Goal: Task Accomplishment & Management: Complete application form

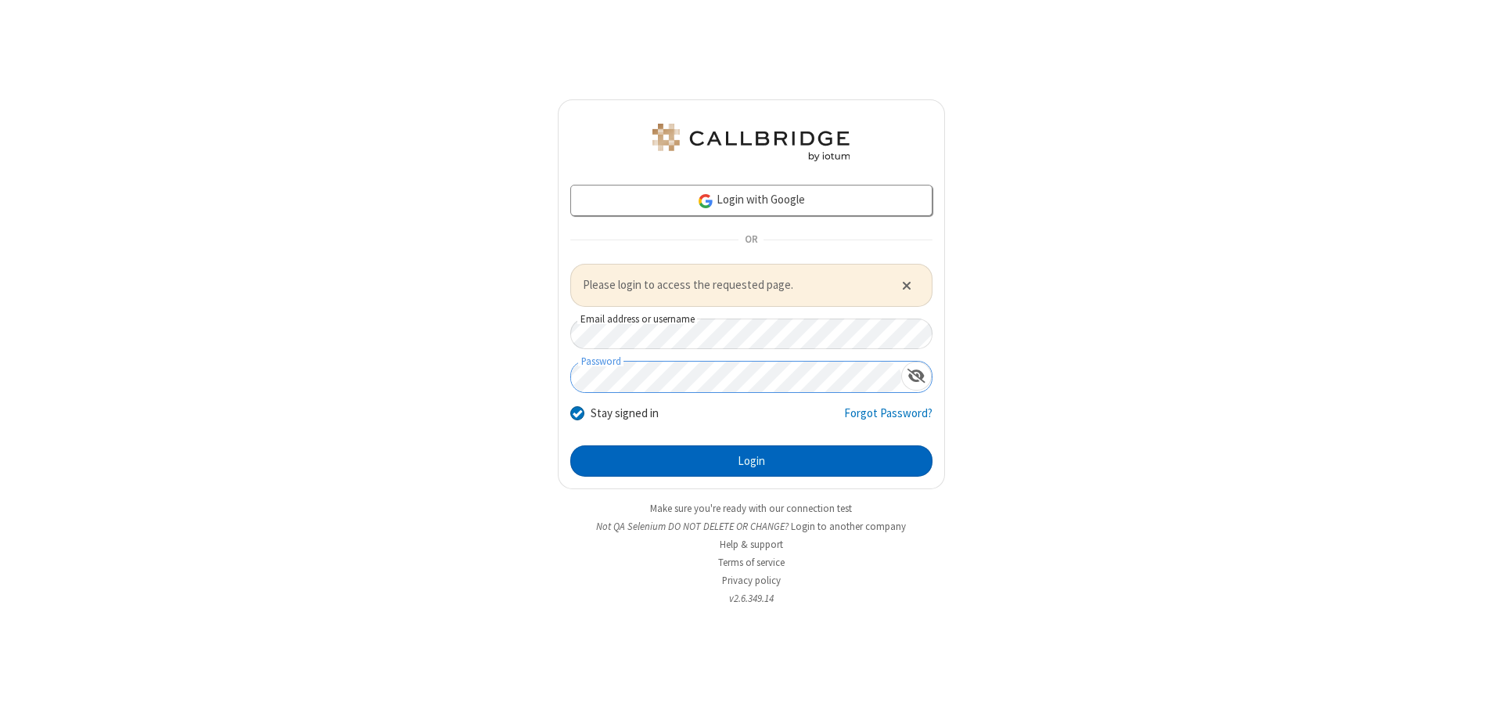
click at [751, 460] on button "Login" at bounding box center [751, 460] width 362 height 31
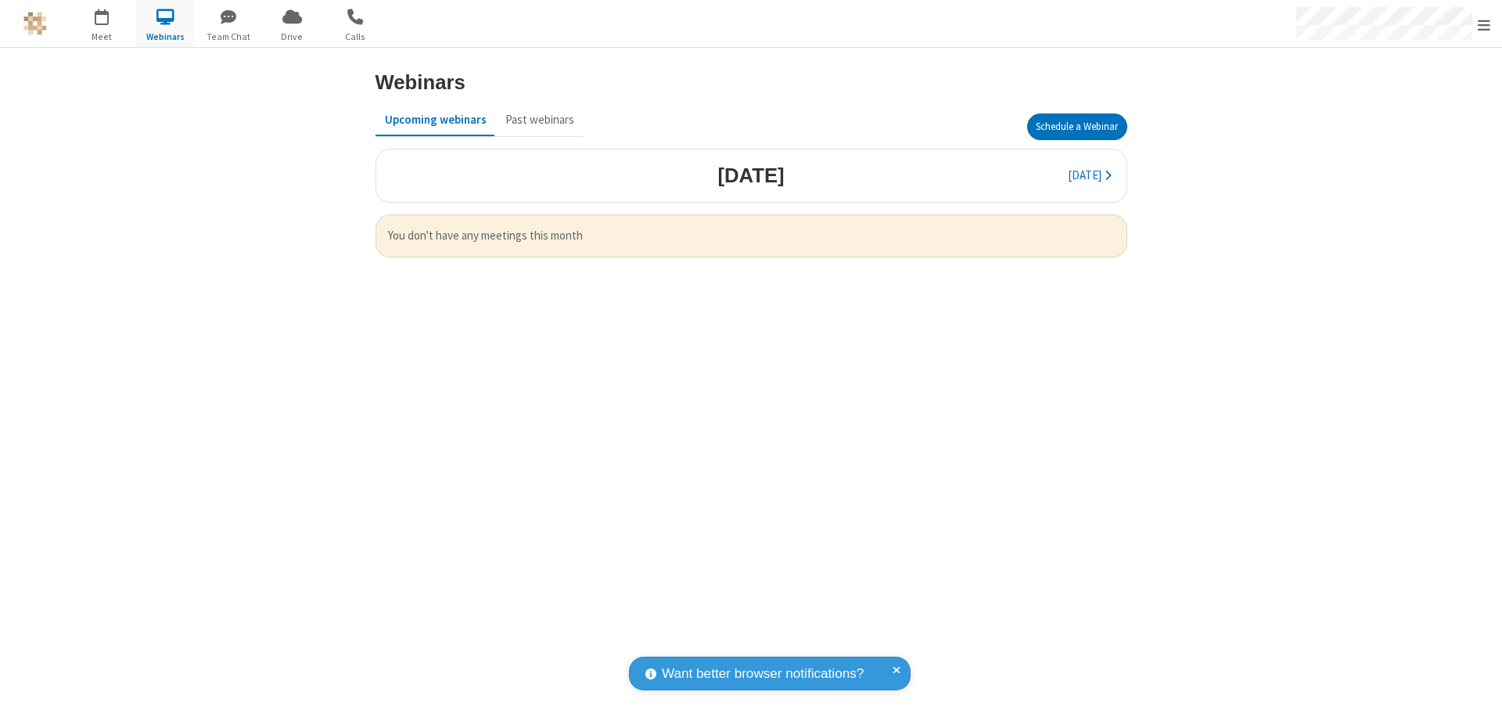
click at [1076, 127] on button "Schedule a Webinar" at bounding box center [1077, 126] width 100 height 27
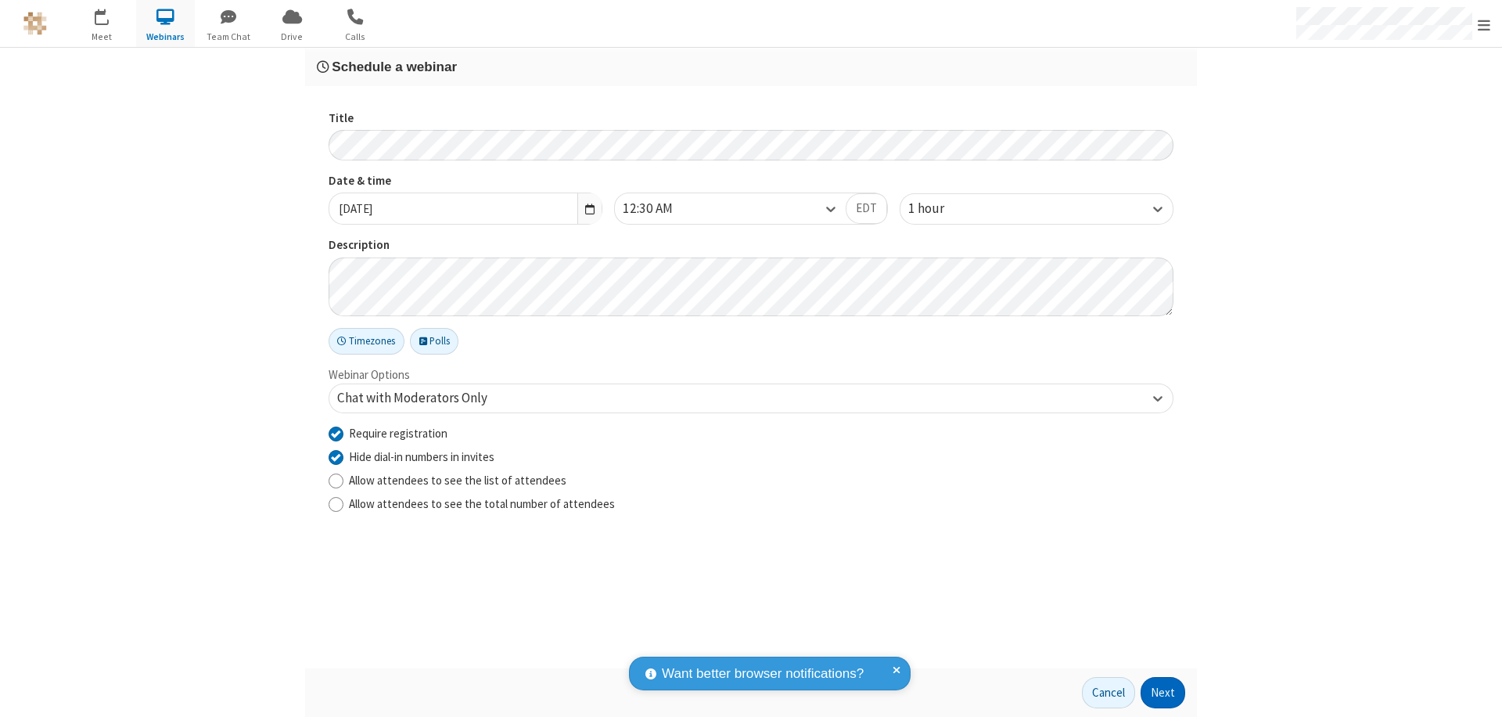
click at [1163, 692] on button "Next" at bounding box center [1163, 692] width 45 height 31
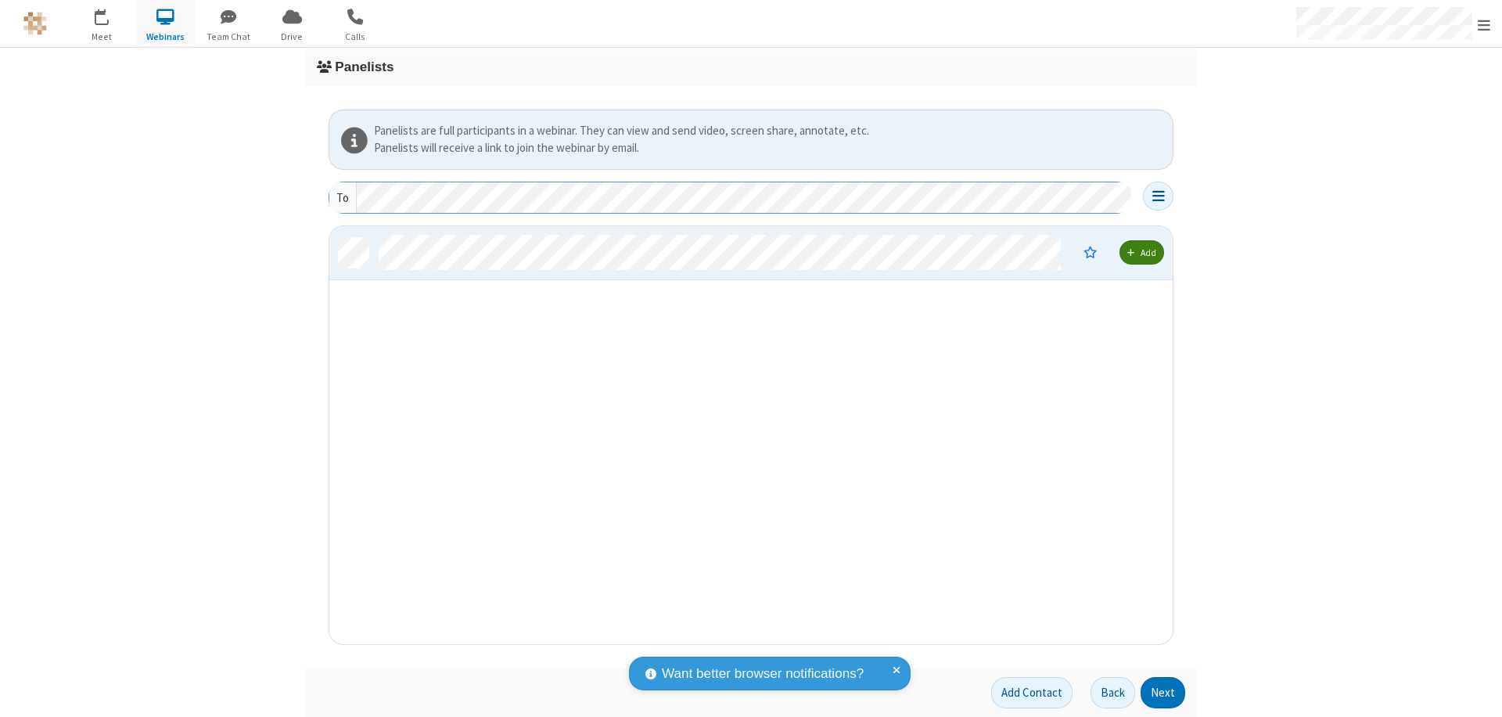
scroll to position [406, 832]
click at [1163, 692] on button "Next" at bounding box center [1163, 692] width 45 height 31
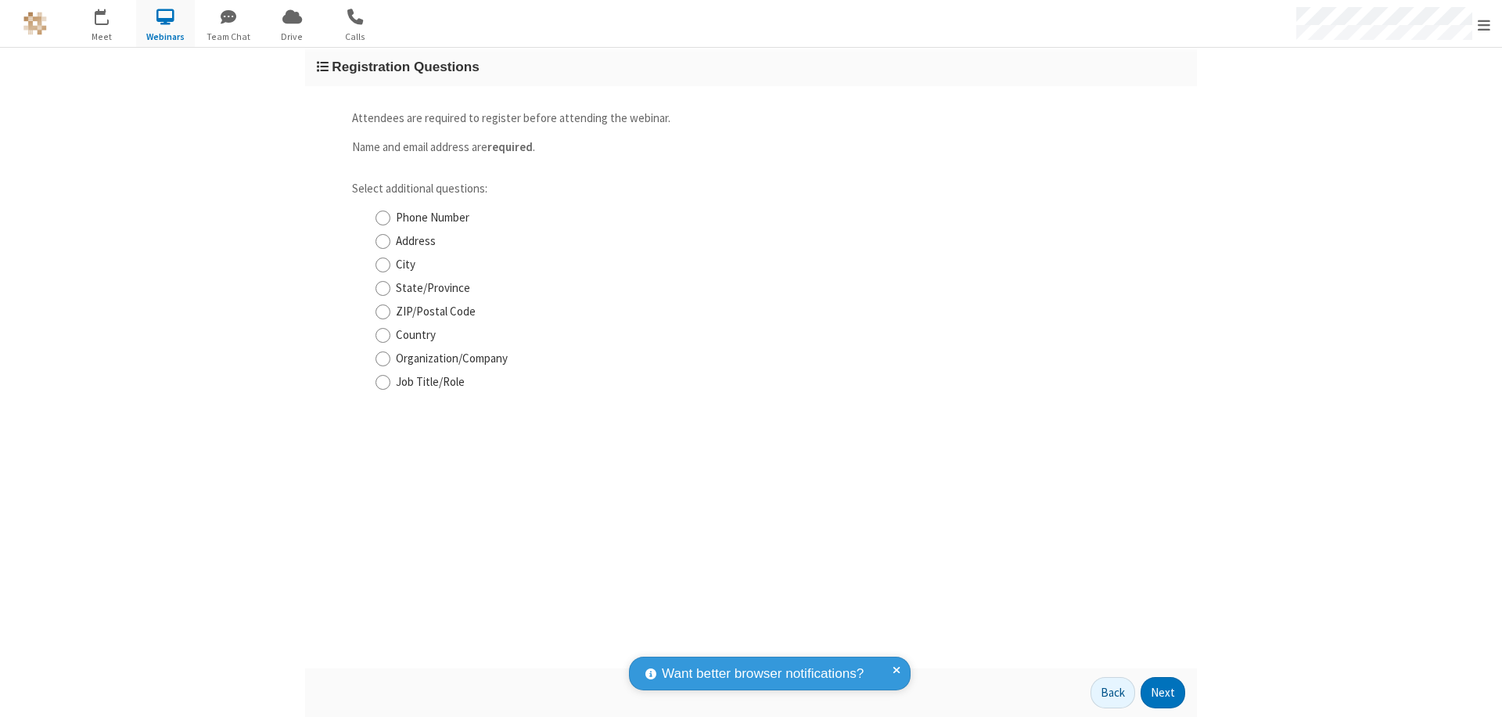
click at [383, 217] on input "Phone Number" at bounding box center [383, 218] width 15 height 16
checkbox input "true"
